Goal: Task Accomplishment & Management: Manage account settings

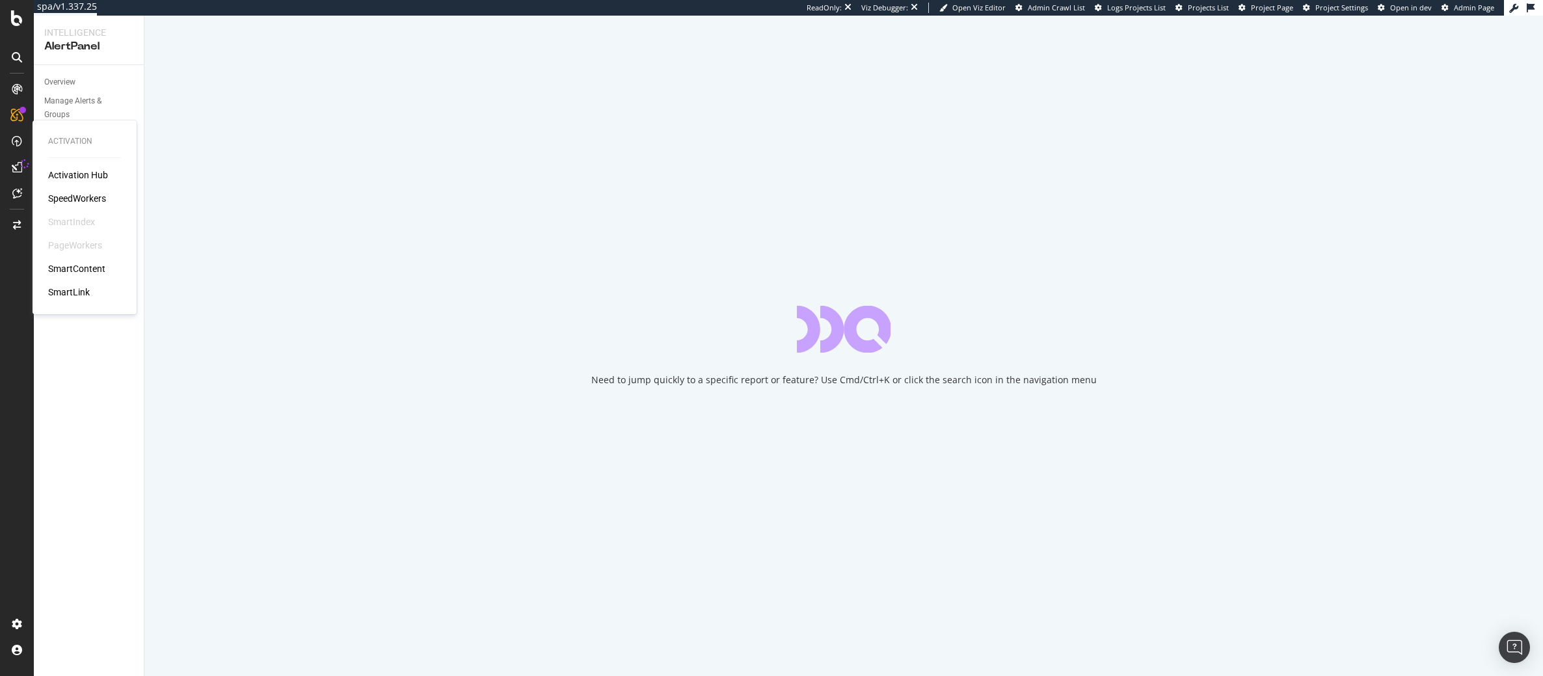
select select "04"
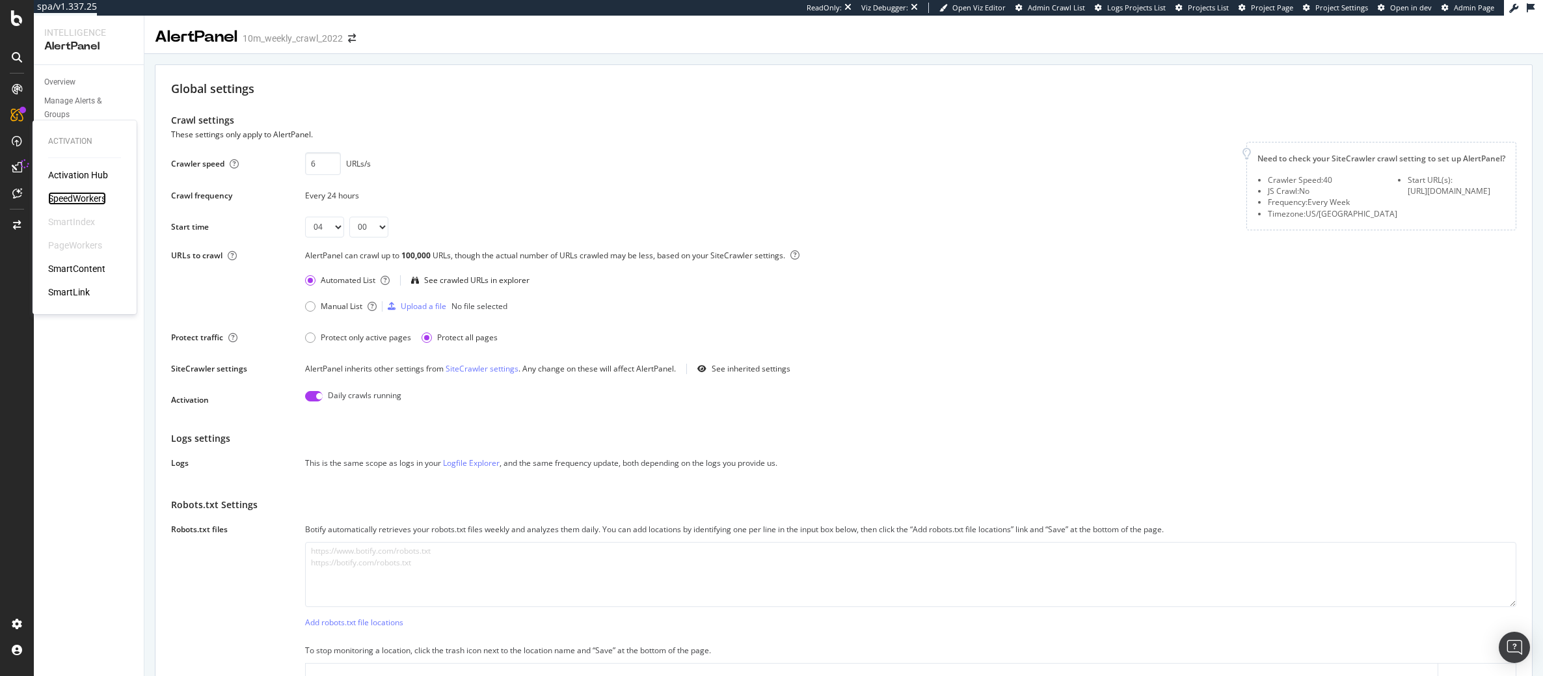
click at [71, 194] on div "SpeedWorkers" at bounding box center [77, 198] width 58 height 13
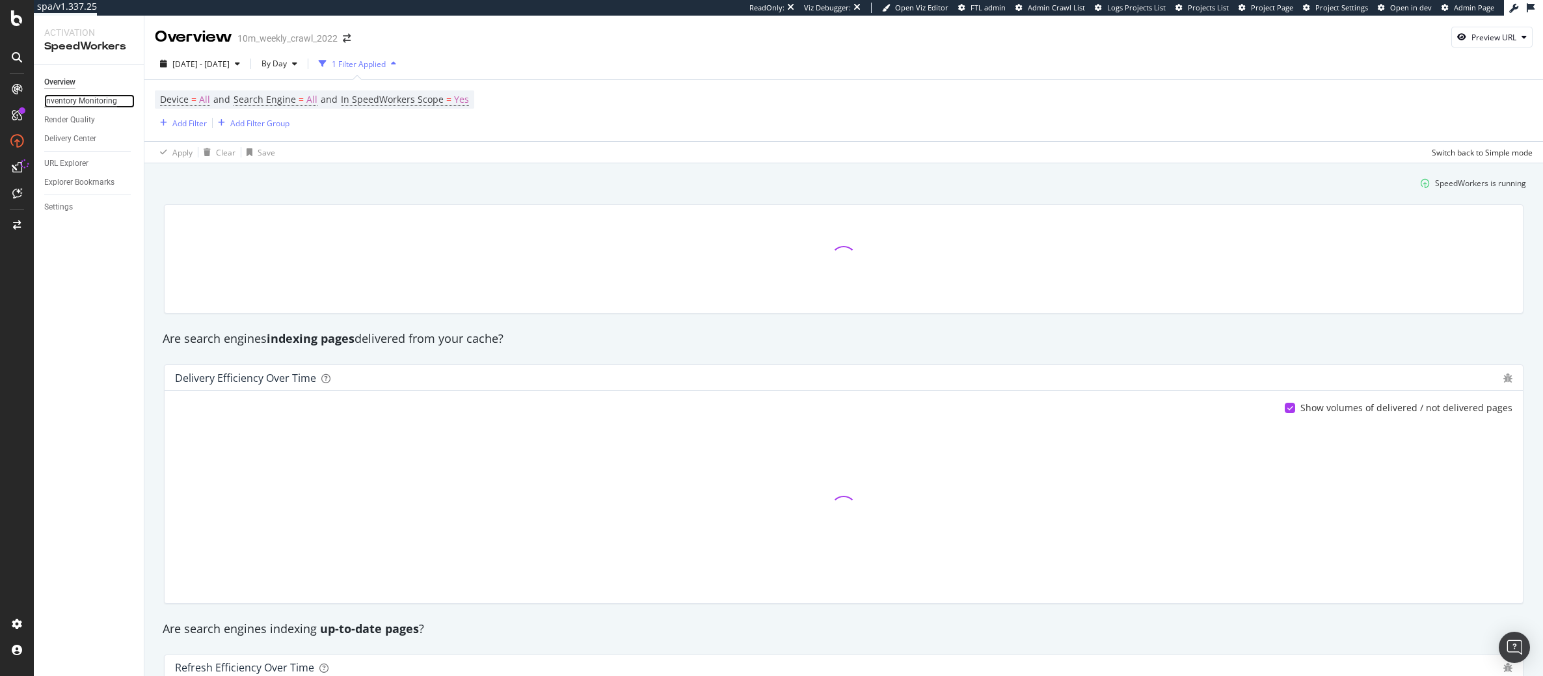
click at [83, 103] on div "Inventory Monitoring" at bounding box center [80, 101] width 73 height 14
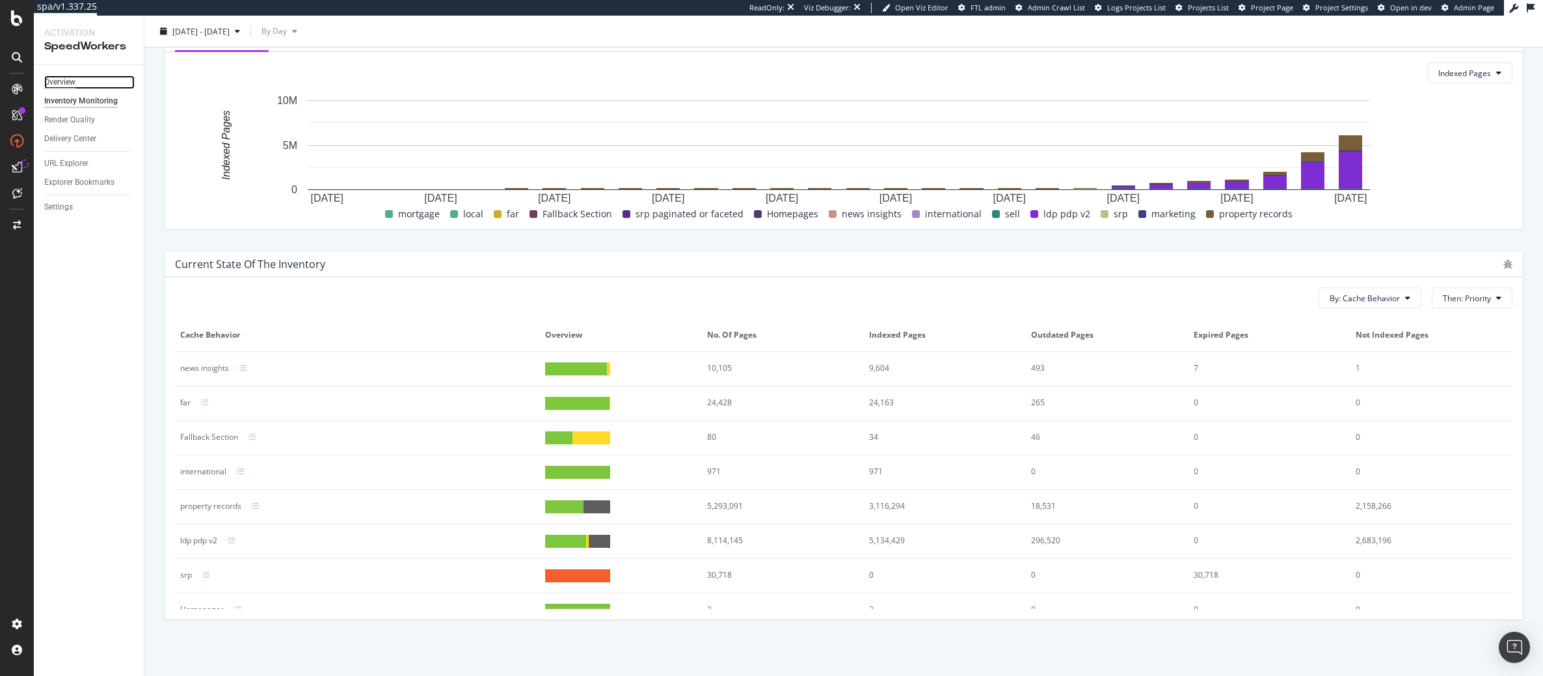
click at [53, 81] on div "Overview" at bounding box center [59, 82] width 31 height 14
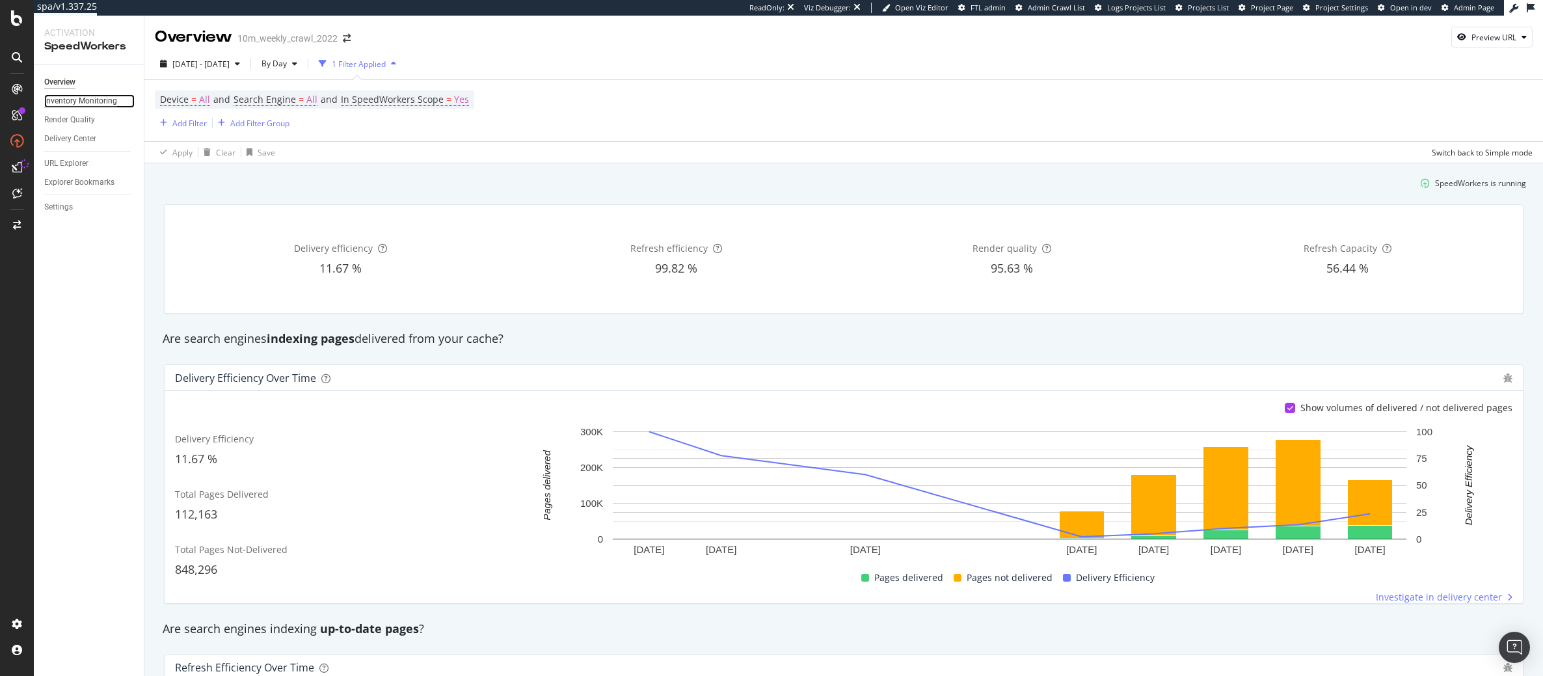
click at [92, 96] on div "Inventory Monitoring" at bounding box center [80, 101] width 73 height 14
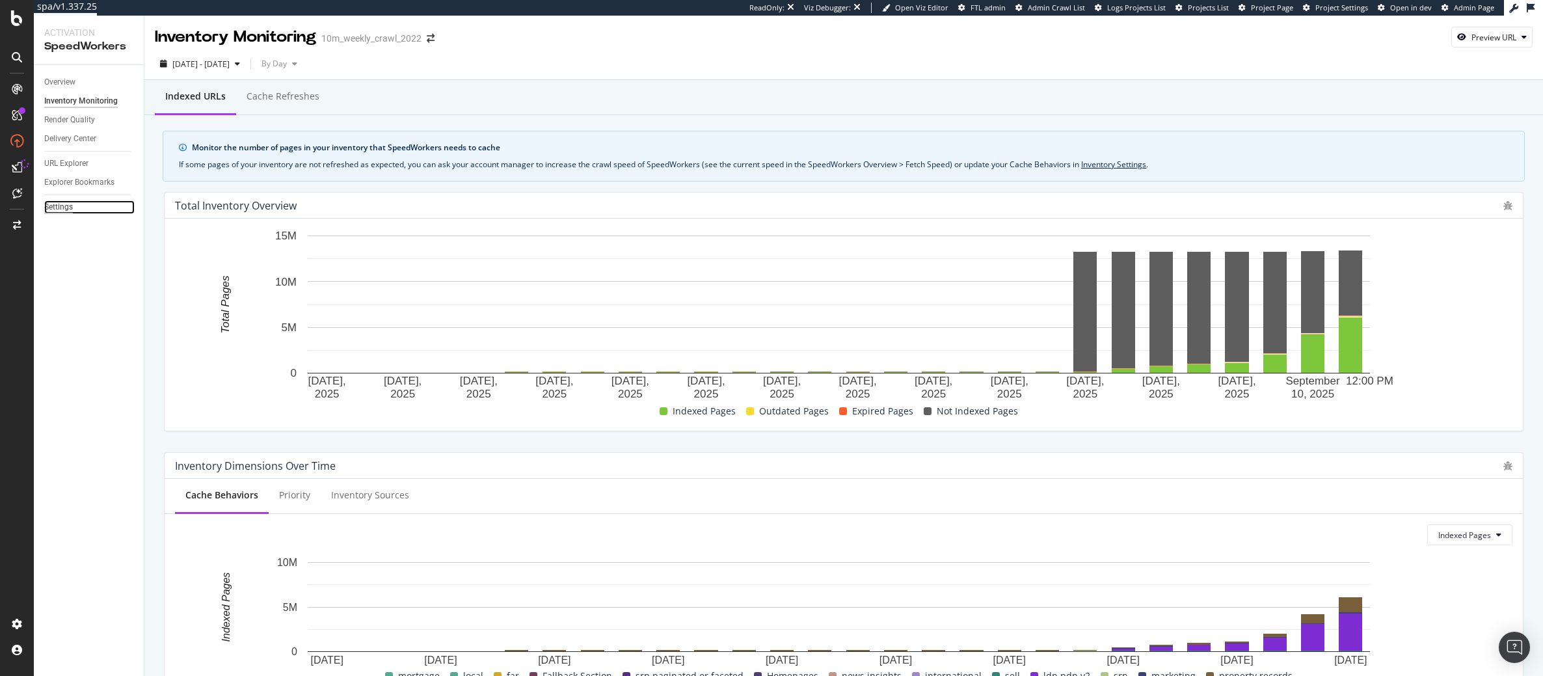
click at [66, 208] on div "Settings" at bounding box center [58, 207] width 29 height 14
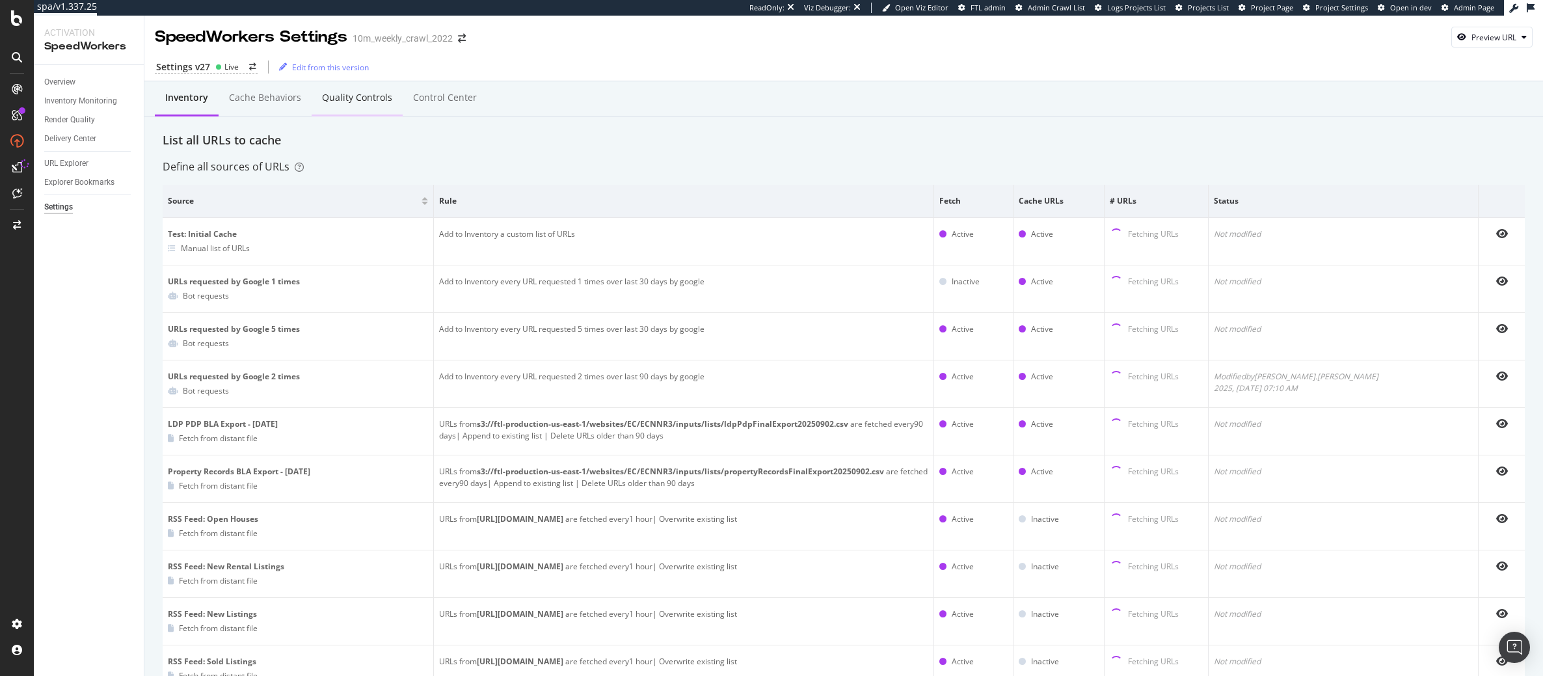
click at [356, 100] on div "Quality Controls" at bounding box center [357, 97] width 70 height 13
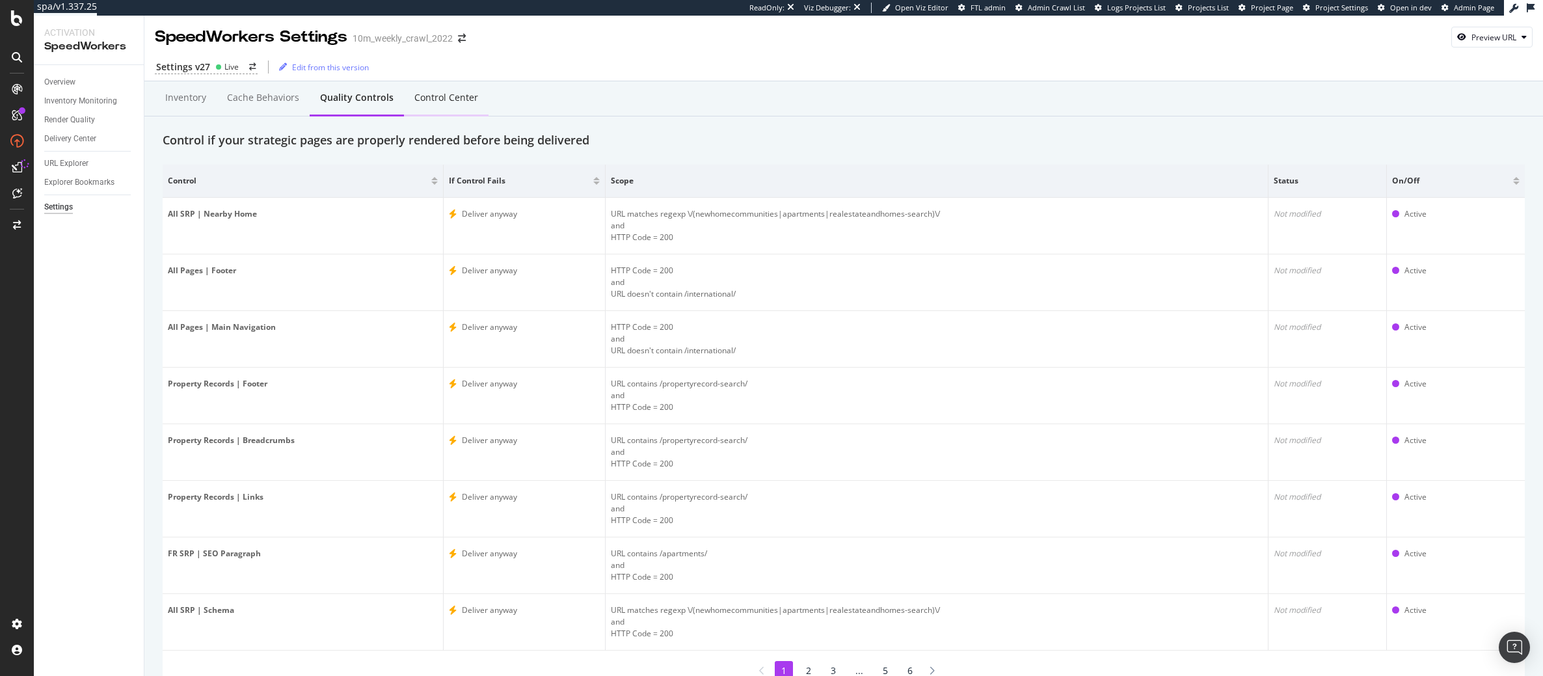
click at [437, 96] on div "Control Center" at bounding box center [446, 97] width 64 height 13
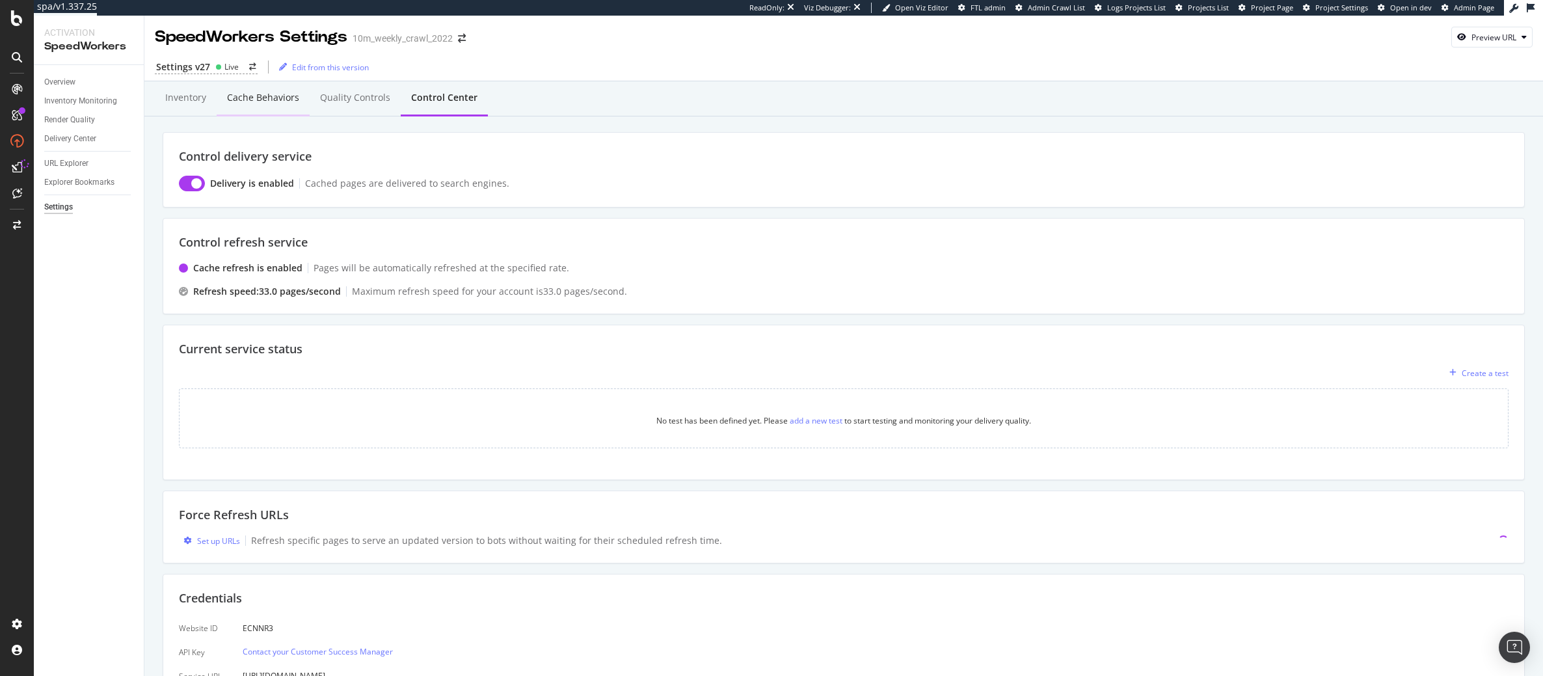
click at [268, 102] on div "Cache behaviors" at bounding box center [263, 97] width 72 height 13
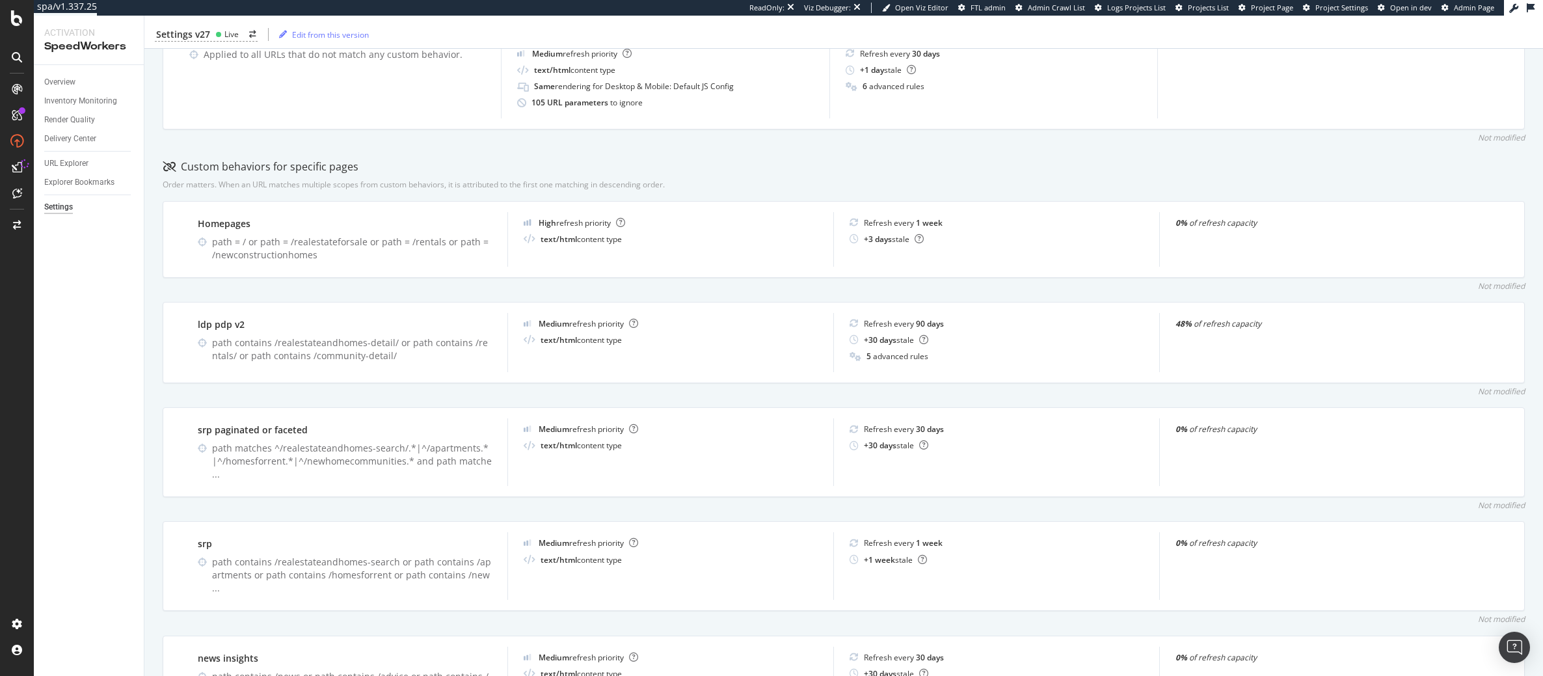
scroll to position [319, 0]
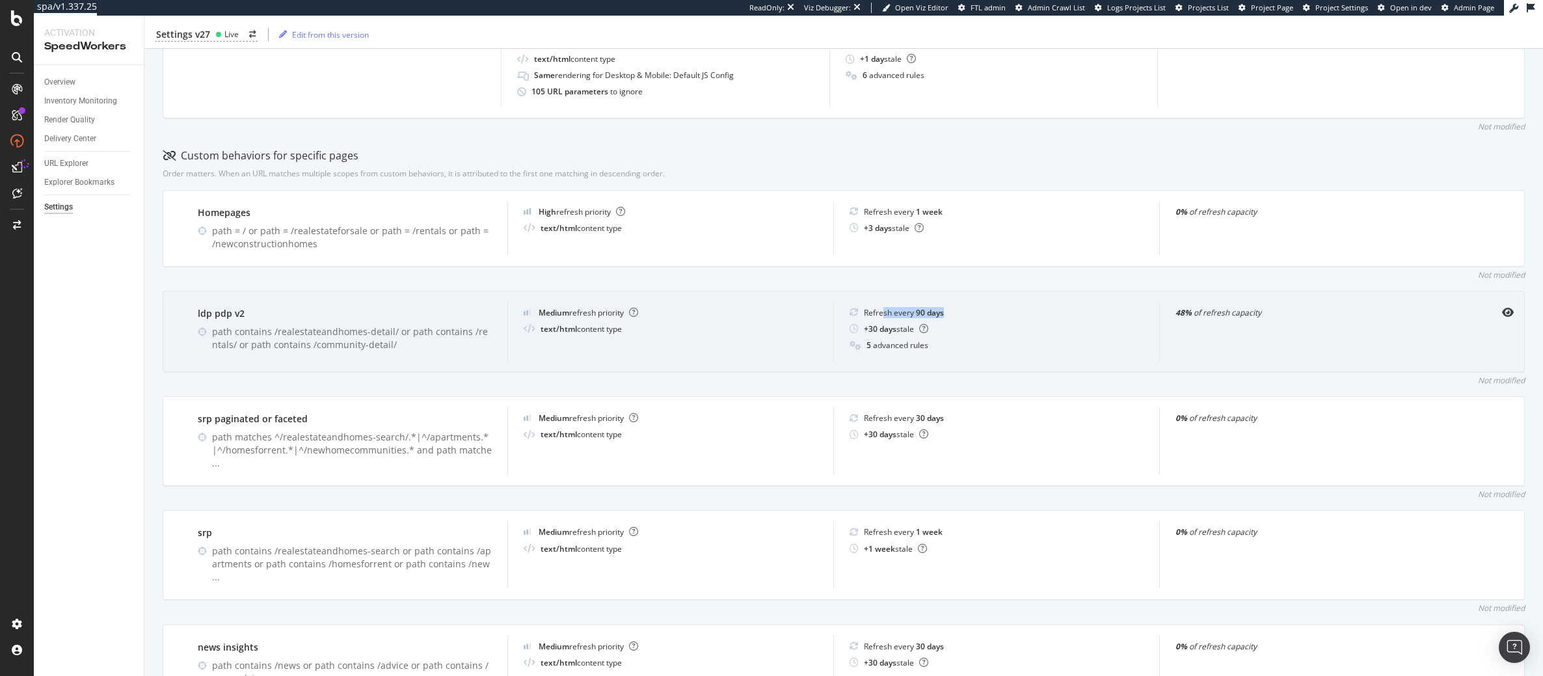
drag, startPoint x: 878, startPoint y: 314, endPoint x: 981, endPoint y: 310, distance: 103.5
click at [981, 310] on div "Refresh every 90 days" at bounding box center [997, 312] width 294 height 11
click at [887, 316] on div "Refresh every 90 days" at bounding box center [904, 312] width 80 height 11
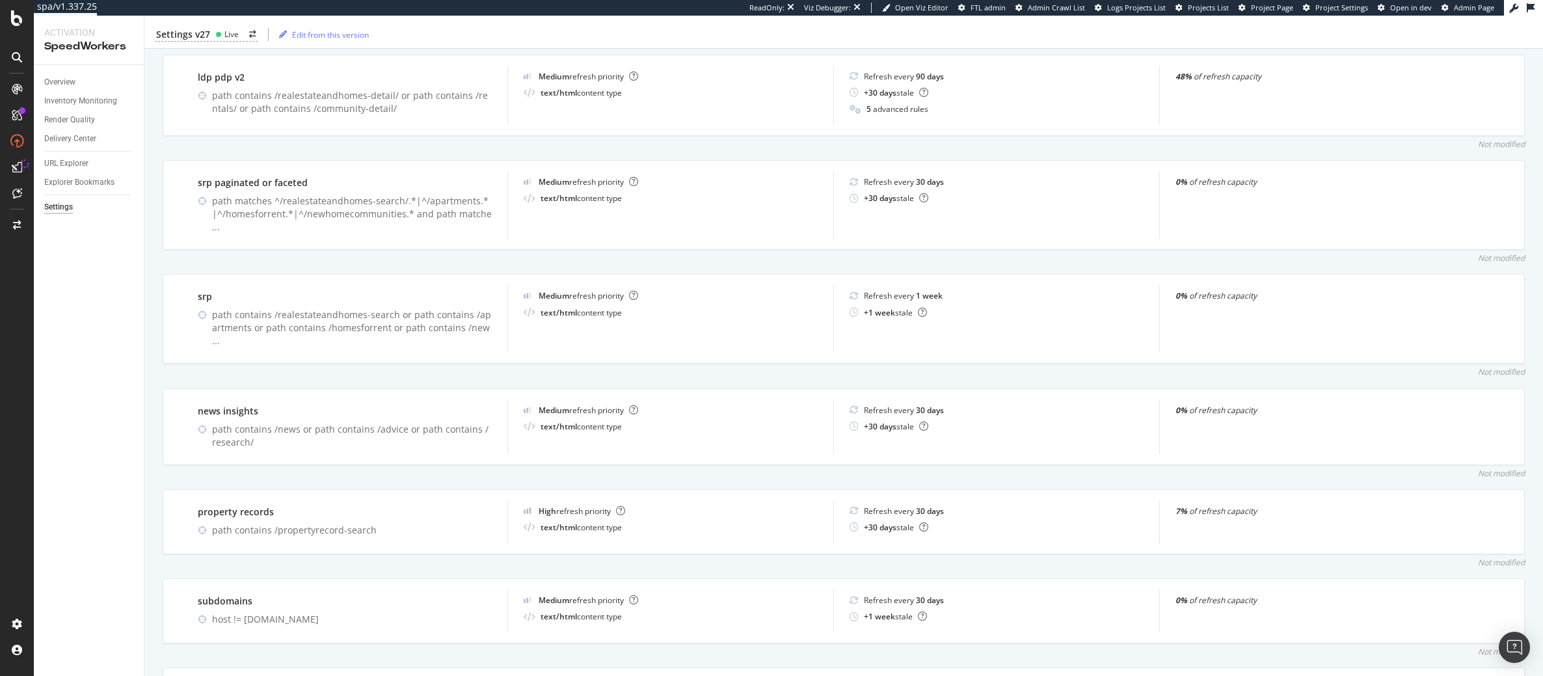
scroll to position [556, 0]
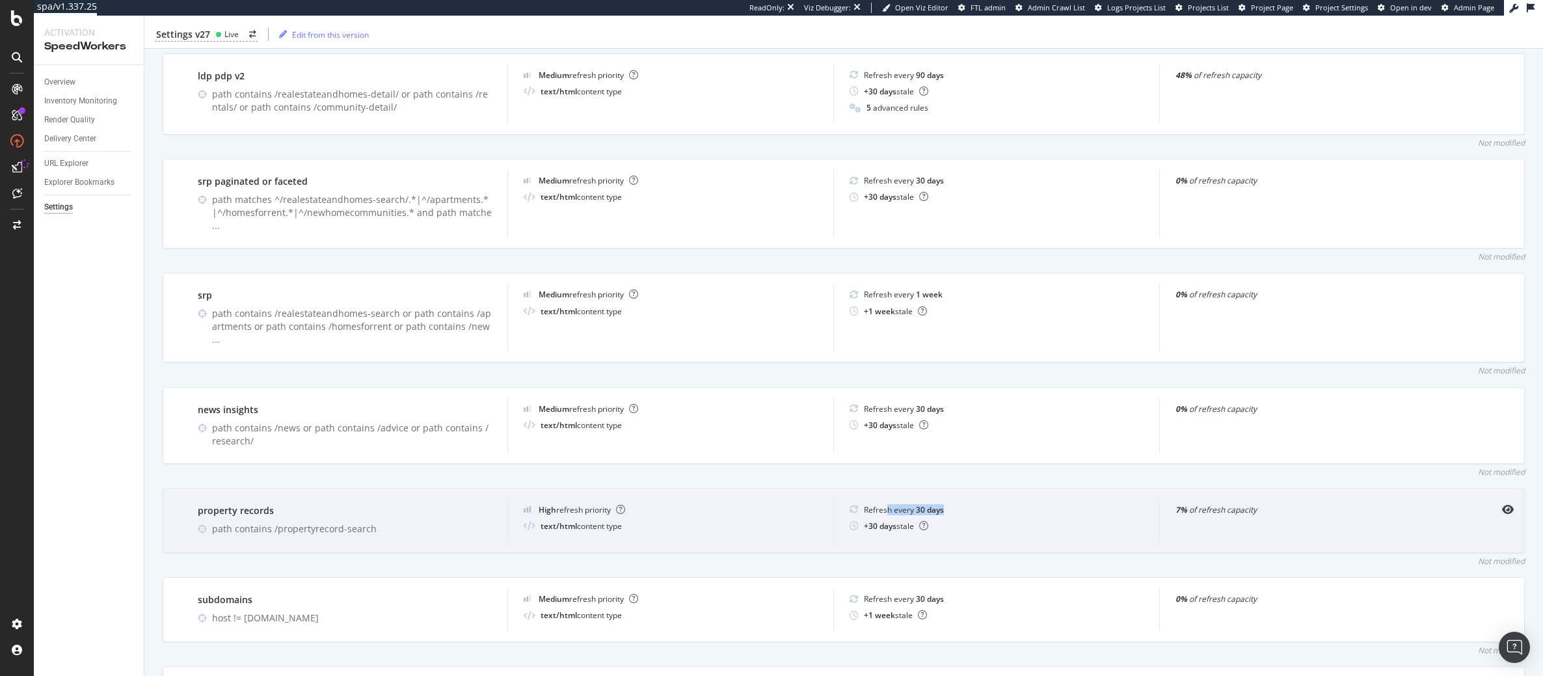
drag, startPoint x: 883, startPoint y: 483, endPoint x: 969, endPoint y: 487, distance: 86.7
click at [969, 504] on div "Refresh every 30 days" at bounding box center [997, 509] width 294 height 11
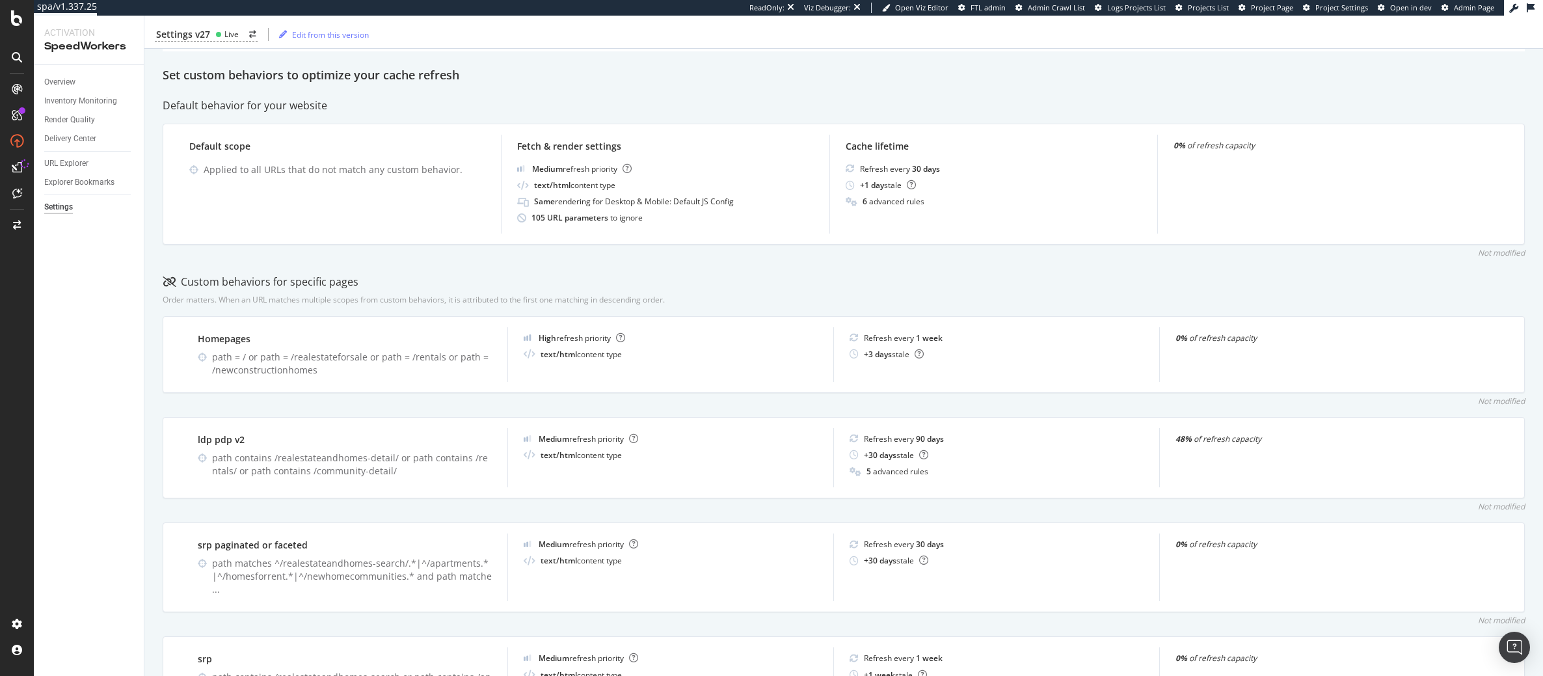
scroll to position [0, 0]
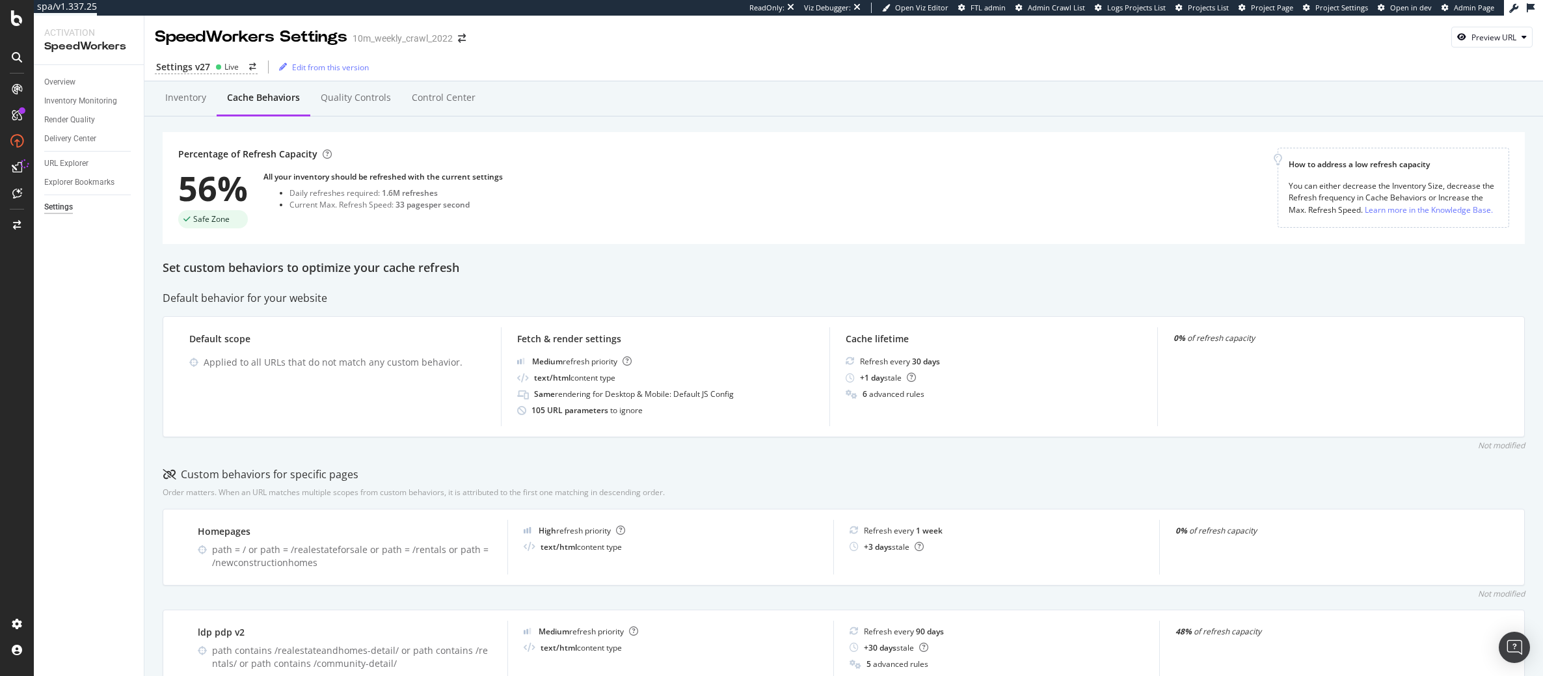
click at [72, 636] on div "Overview Inventory Monitoring Render Quality Delivery Center URL Explorer Explo…" at bounding box center [89, 370] width 110 height 611
